Goal: Book appointment/travel/reservation

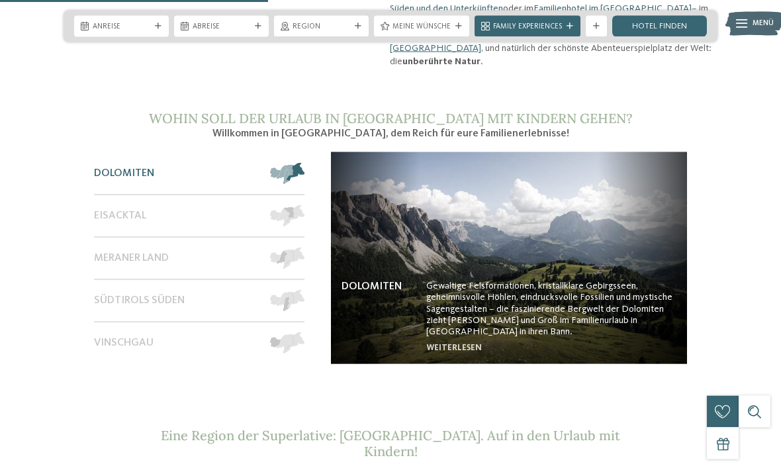
scroll to position [937, 0]
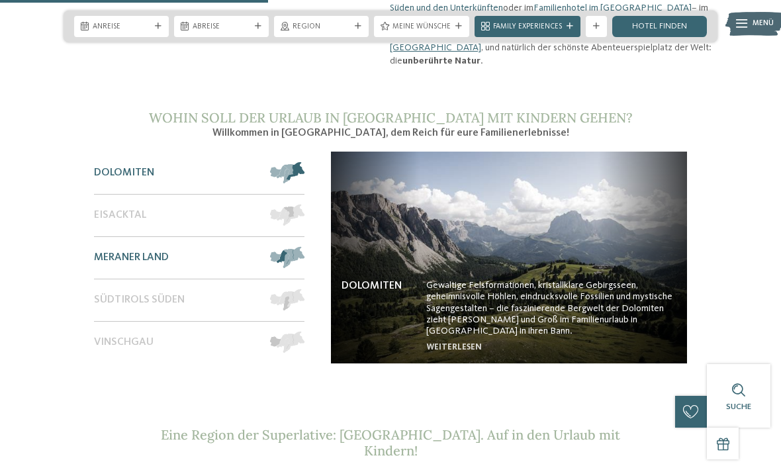
click at [305, 247] on span at bounding box center [305, 257] width 0 height 21
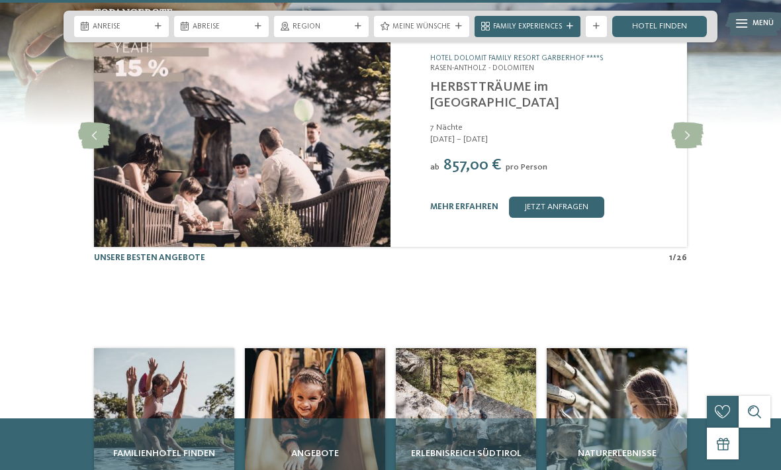
scroll to position [2541, 0]
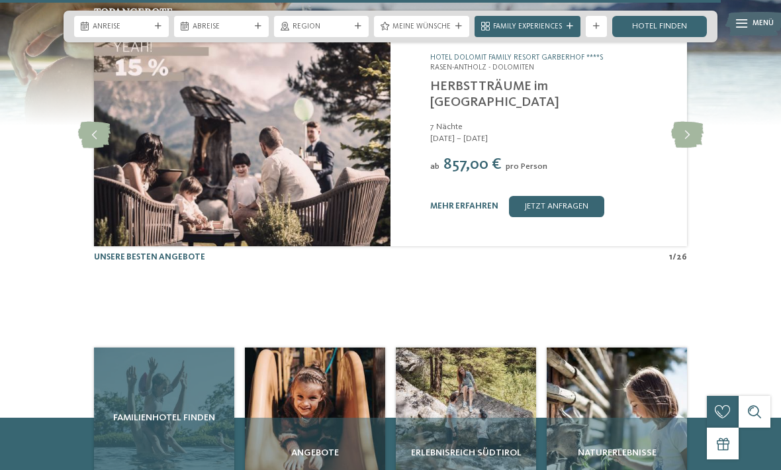
click at [193, 348] on div "Familienhotel finden" at bounding box center [164, 418] width 140 height 140
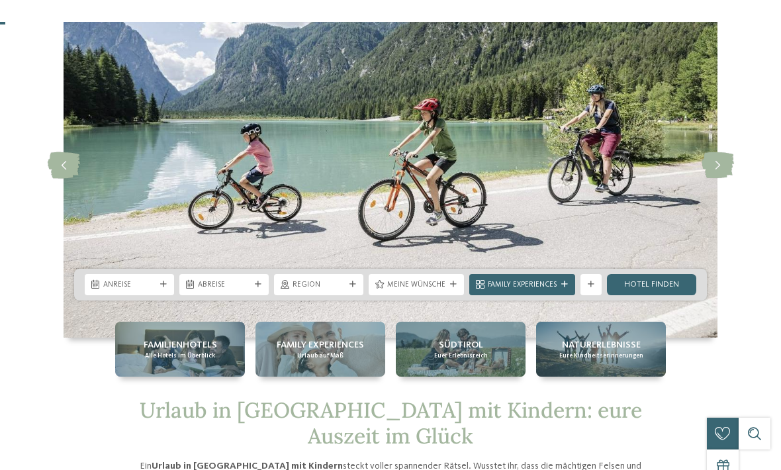
scroll to position [0, 0]
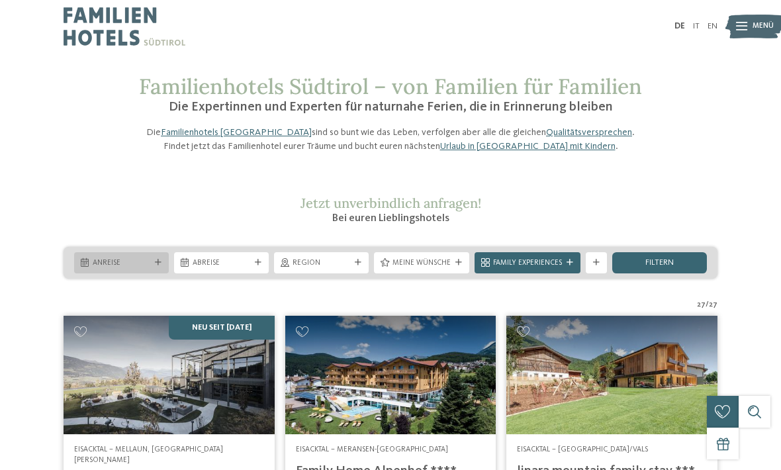
click at [161, 266] on icon at bounding box center [158, 263] width 7 height 7
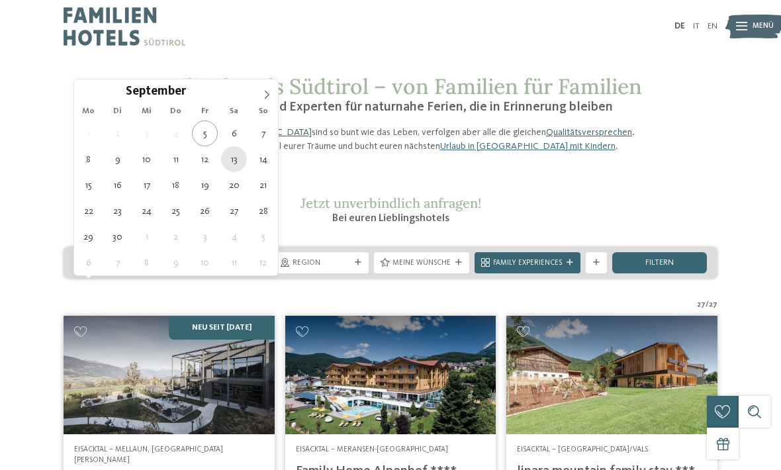
type div "13.09.2025"
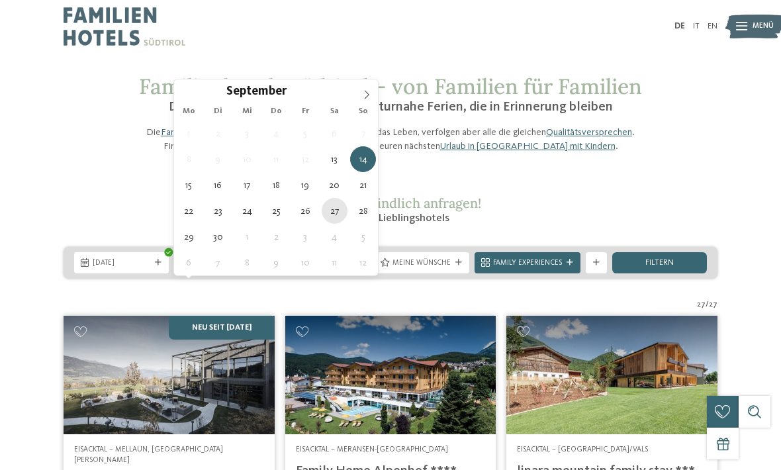
type div "27.09.2025"
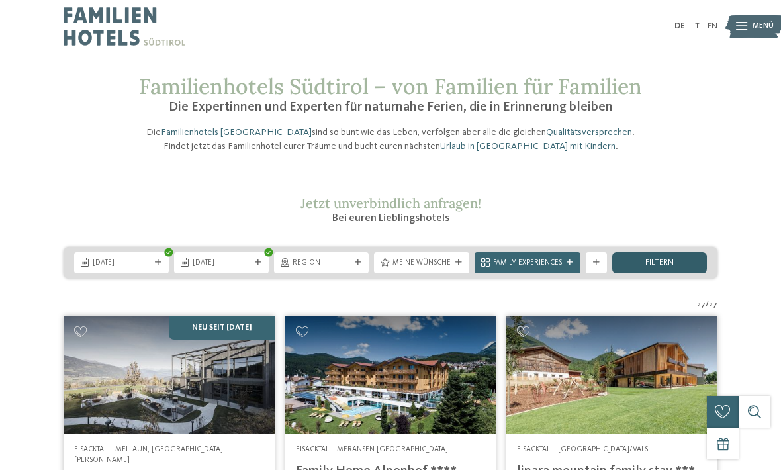
click at [680, 273] on div "filtern" at bounding box center [659, 262] width 95 height 21
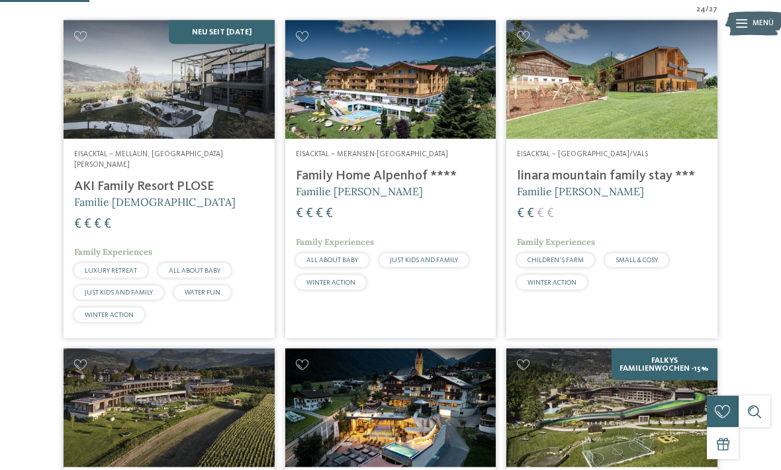
scroll to position [359, 0]
click at [647, 184] on h4 "linara mountain family stay ***" at bounding box center [612, 176] width 190 height 16
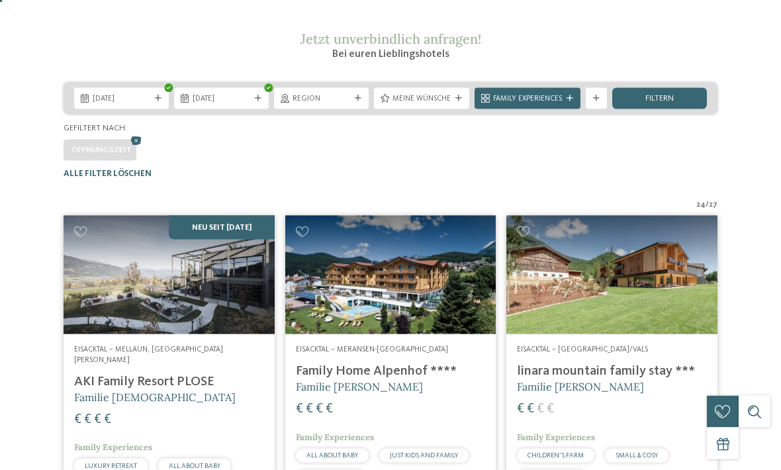
scroll to position [0, 0]
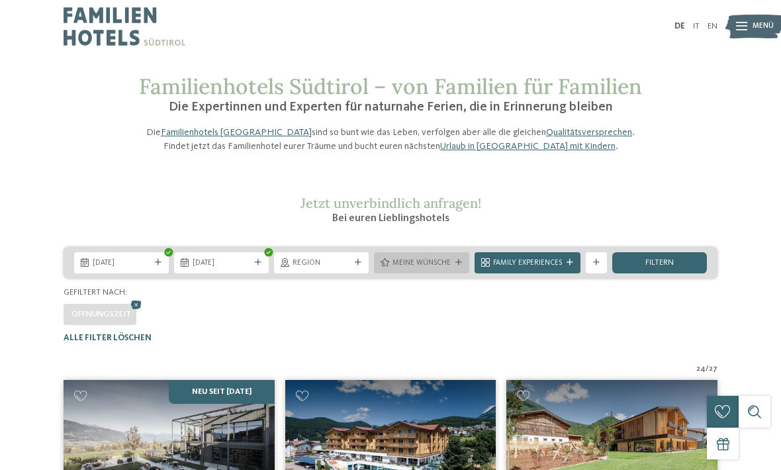
click at [463, 273] on div "Meine Wünsche" at bounding box center [421, 262] width 95 height 21
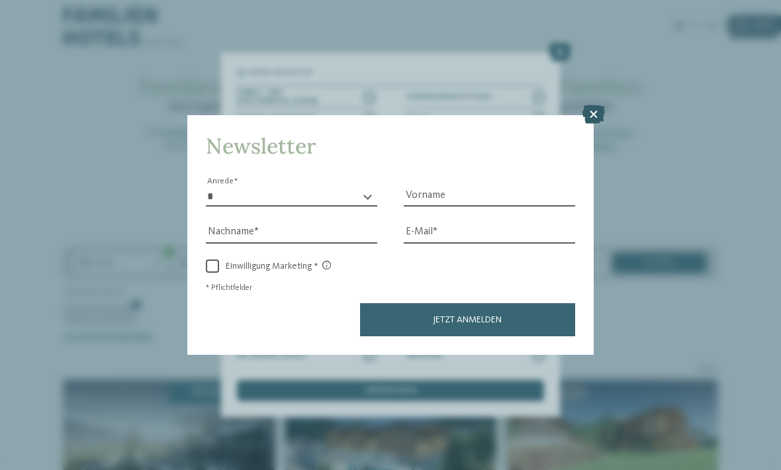
click at [589, 105] on icon at bounding box center [594, 114] width 23 height 19
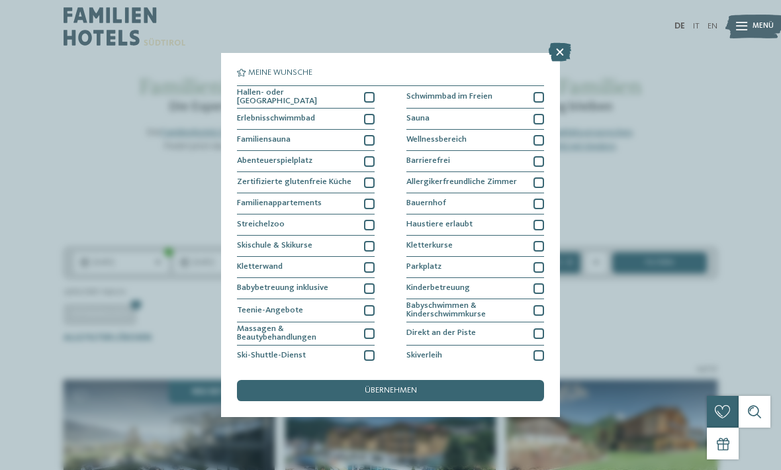
click at [572, 54] on div "Meine Wünsche Hallen- oder Schleusenbad Schwimmbad im Freien" at bounding box center [390, 235] width 781 height 470
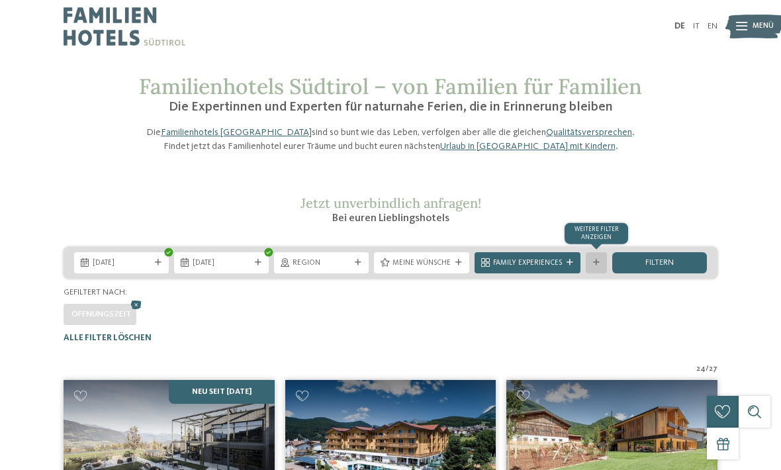
click at [596, 266] on icon at bounding box center [596, 263] width 7 height 7
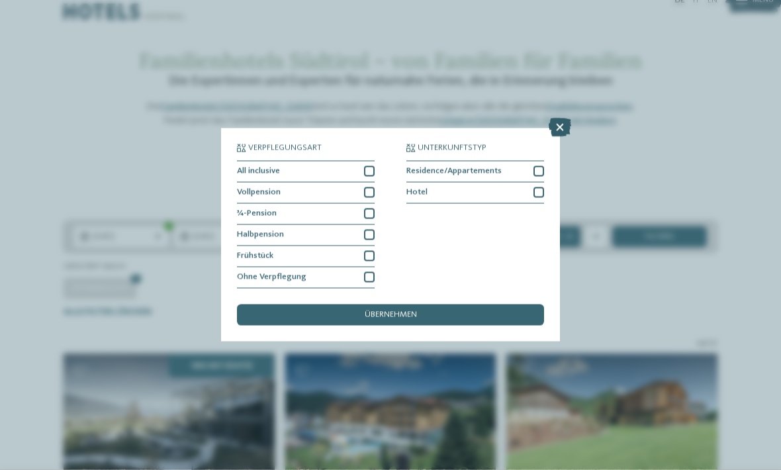
click at [561, 119] on icon at bounding box center [560, 128] width 23 height 19
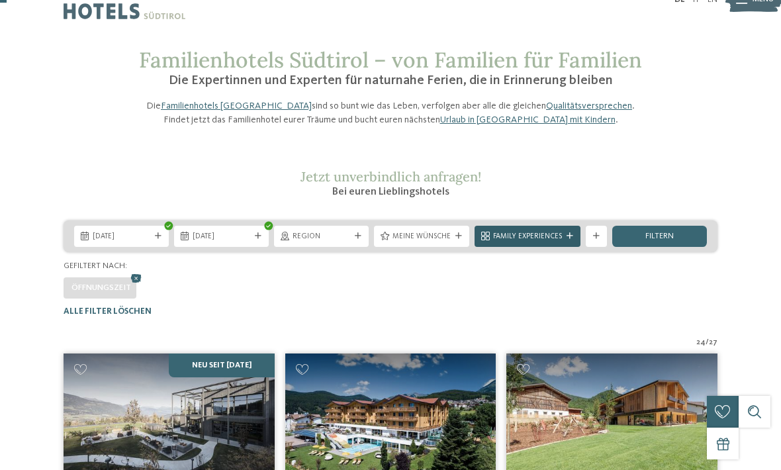
click at [573, 247] on div "Family Experiences" at bounding box center [528, 236] width 106 height 21
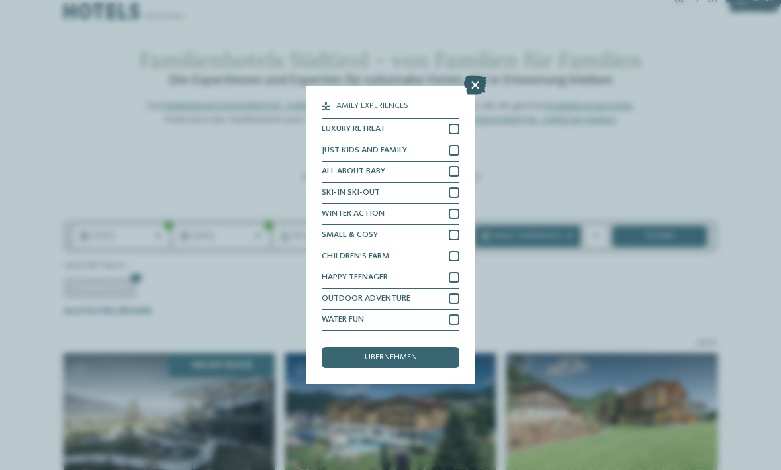
click at [478, 76] on icon at bounding box center [475, 85] width 23 height 19
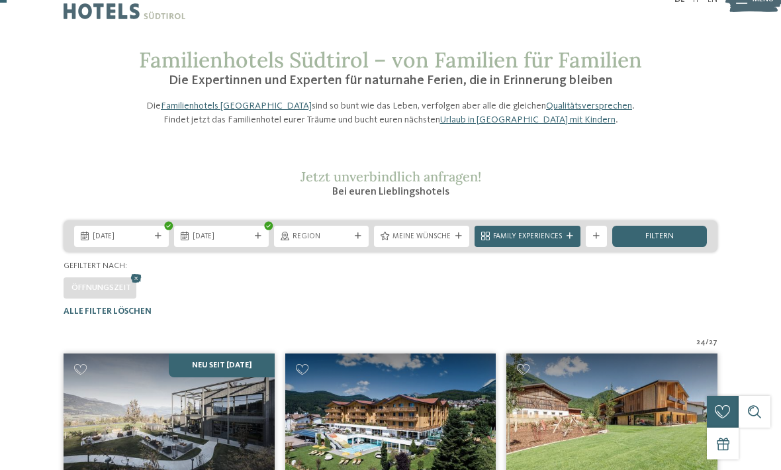
scroll to position [0, 0]
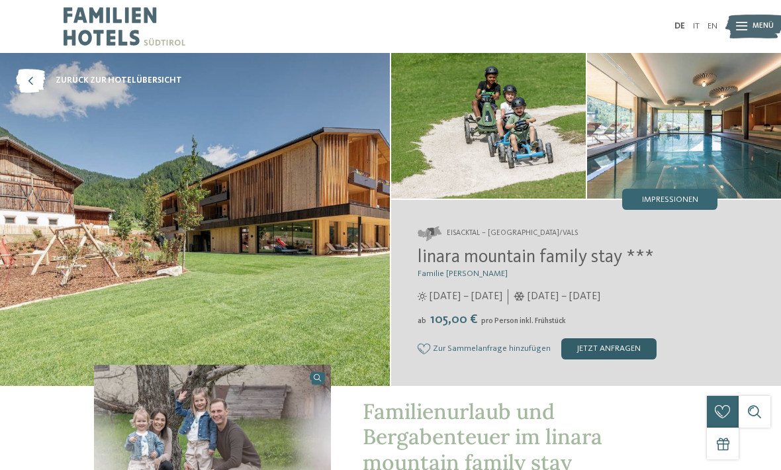
click at [607, 350] on div "jetzt anfragen" at bounding box center [608, 348] width 95 height 21
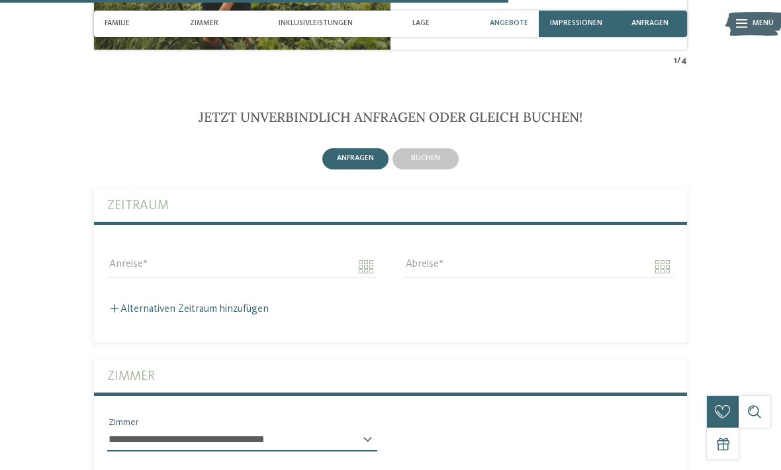
scroll to position [2345, 0]
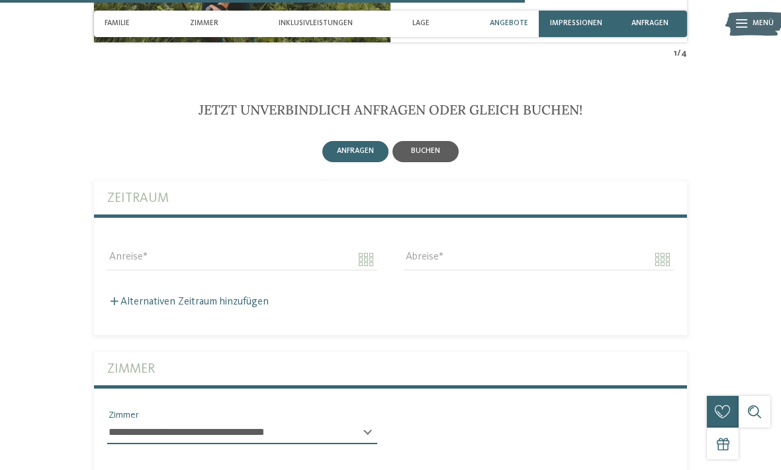
click at [432, 141] on div "buchen" at bounding box center [426, 151] width 66 height 21
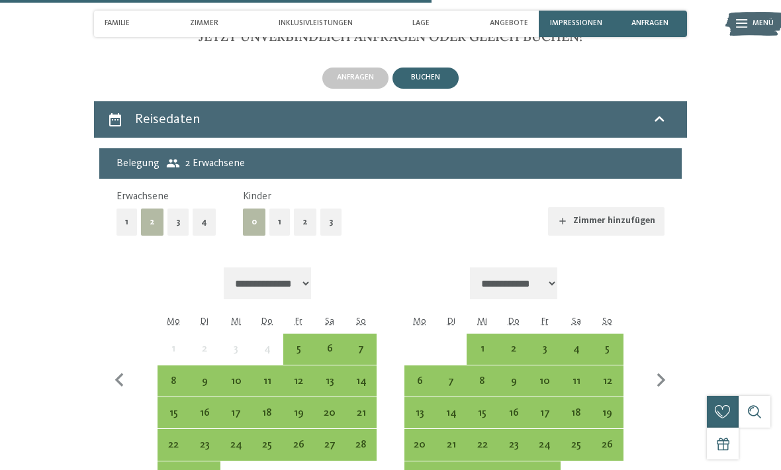
scroll to position [2418, 0]
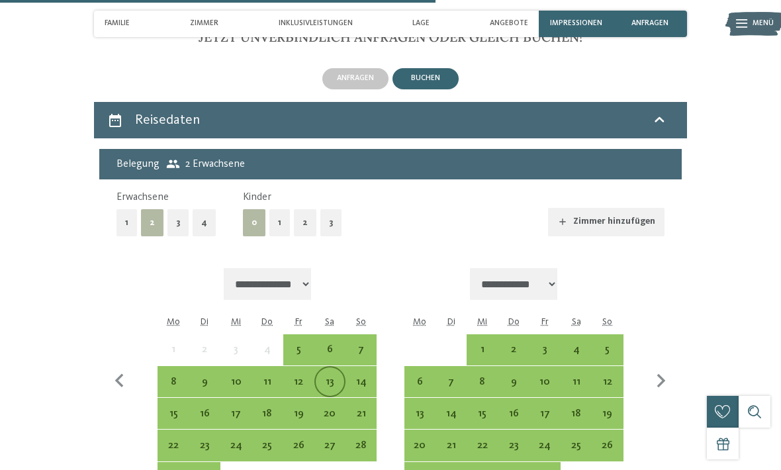
click at [337, 377] on div "13" at bounding box center [330, 391] width 28 height 28
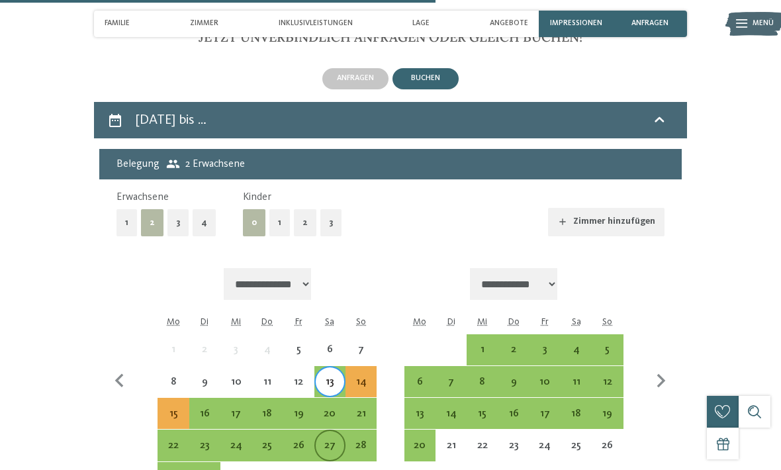
click at [336, 440] on div "27" at bounding box center [330, 454] width 28 height 28
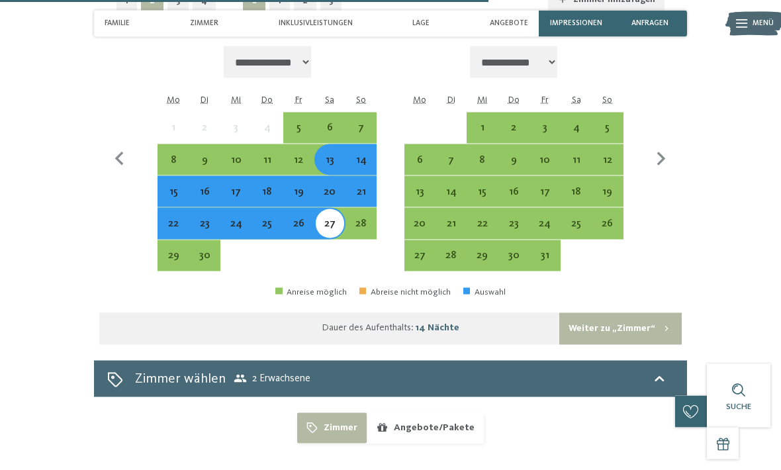
click at [653, 313] on button "Weiter zu „Zimmer“" at bounding box center [620, 329] width 122 height 32
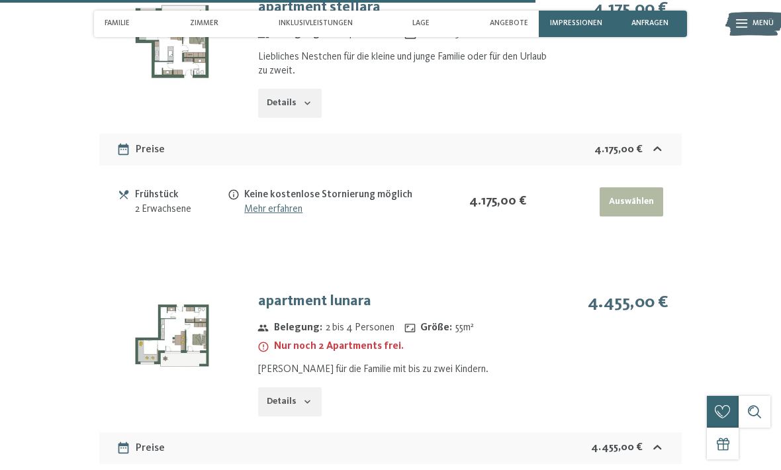
scroll to position [2651, 0]
